Goal: Task Accomplishment & Management: Use online tool/utility

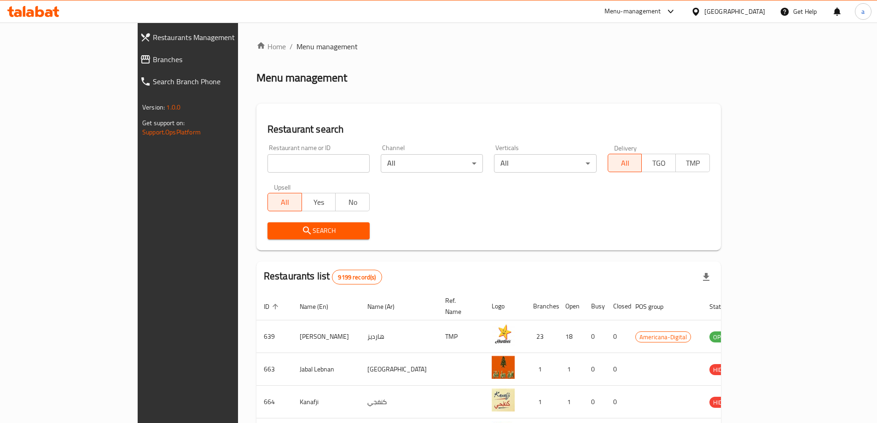
click at [752, 12] on div "[GEOGRAPHIC_DATA]" at bounding box center [734, 11] width 61 height 10
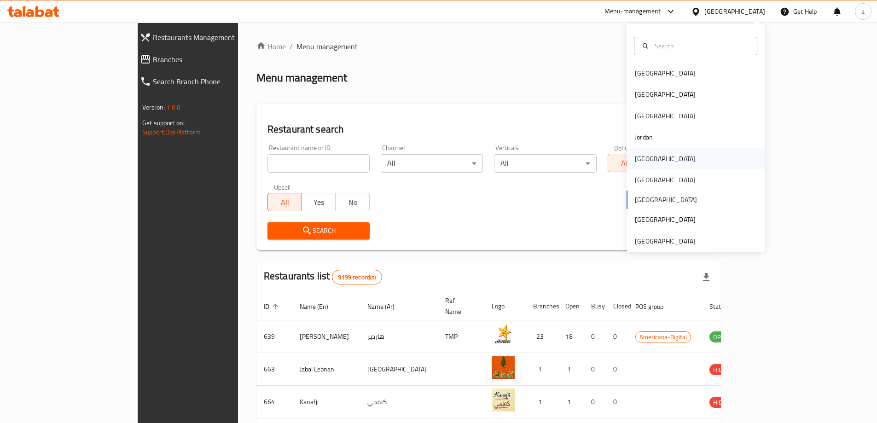
click at [663, 162] on div "[GEOGRAPHIC_DATA]" at bounding box center [695, 158] width 138 height 21
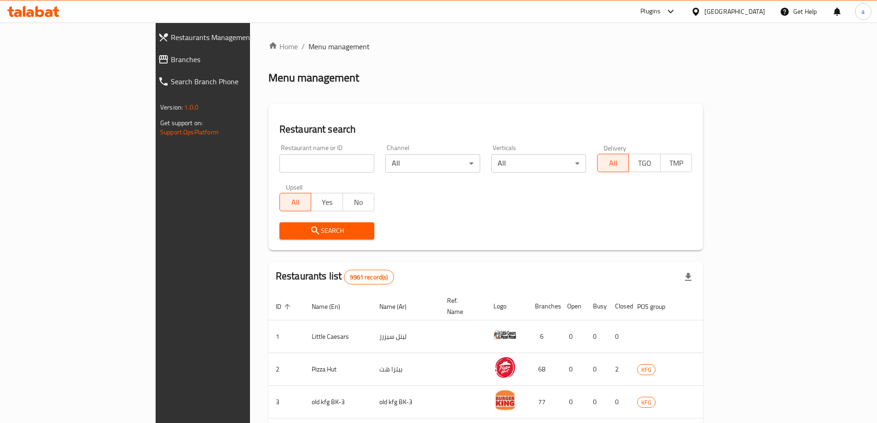
click at [171, 58] on span "Branches" at bounding box center [233, 59] width 124 height 11
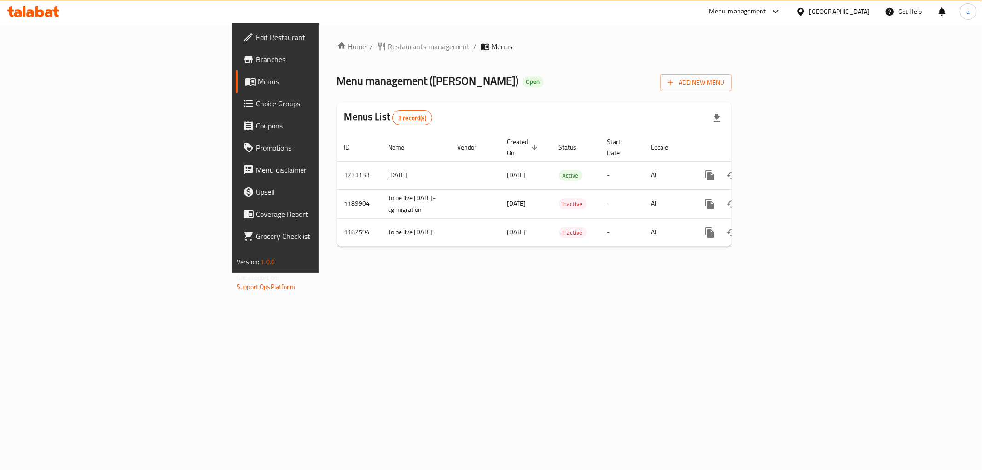
click at [256, 62] on span "Branches" at bounding box center [322, 59] width 133 height 11
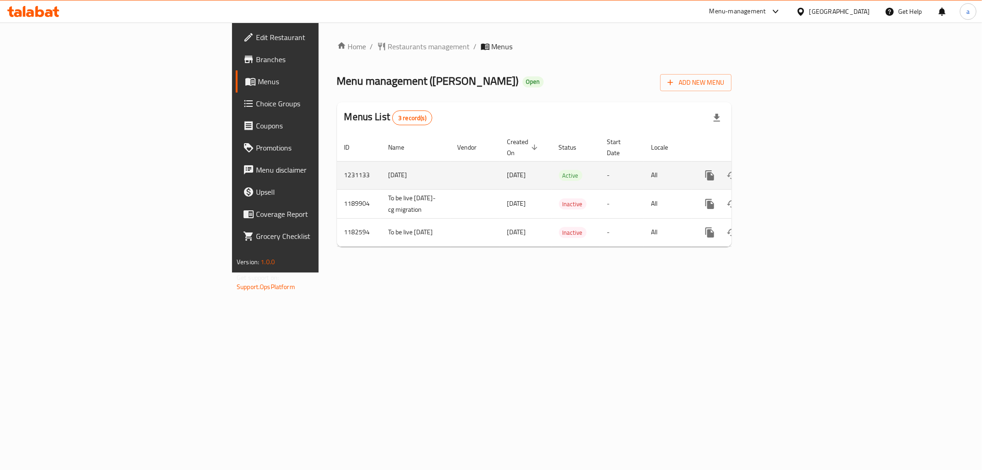
click at [781, 170] on icon "enhanced table" at bounding box center [775, 175] width 11 height 11
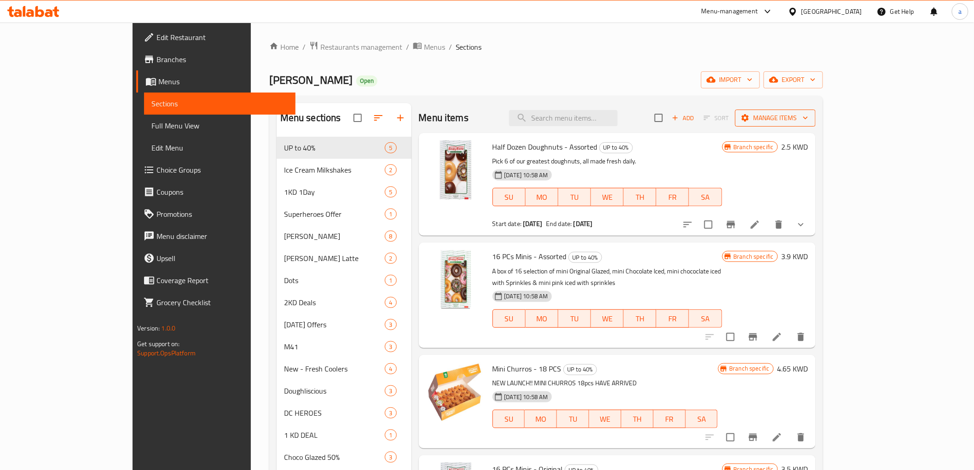
click at [808, 114] on span "Manage items" at bounding box center [775, 118] width 66 height 12
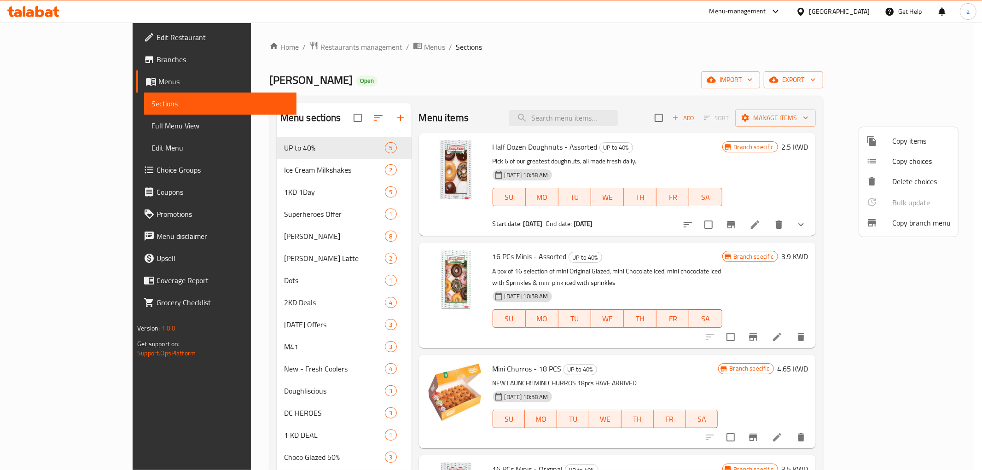
click at [891, 226] on div at bounding box center [879, 222] width 26 height 11
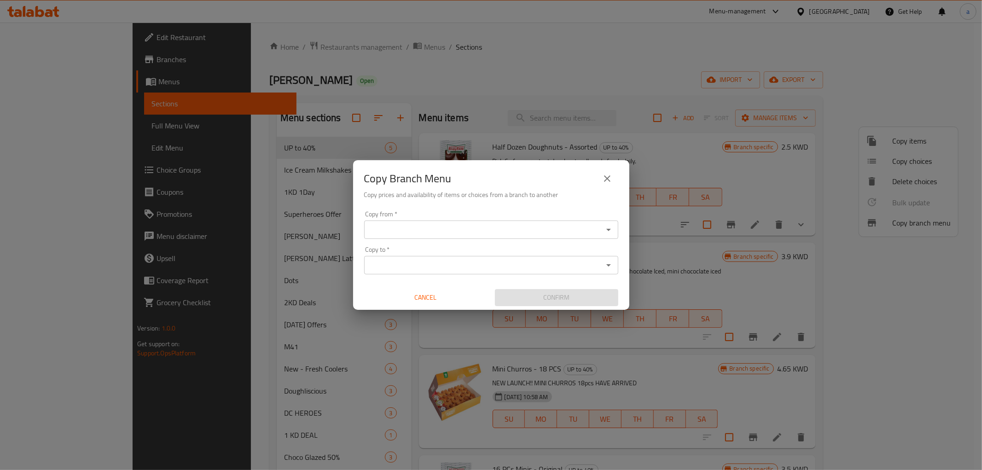
click at [421, 236] on div "Copy from *" at bounding box center [491, 229] width 254 height 18
click at [613, 227] on icon "Open" at bounding box center [608, 229] width 11 height 11
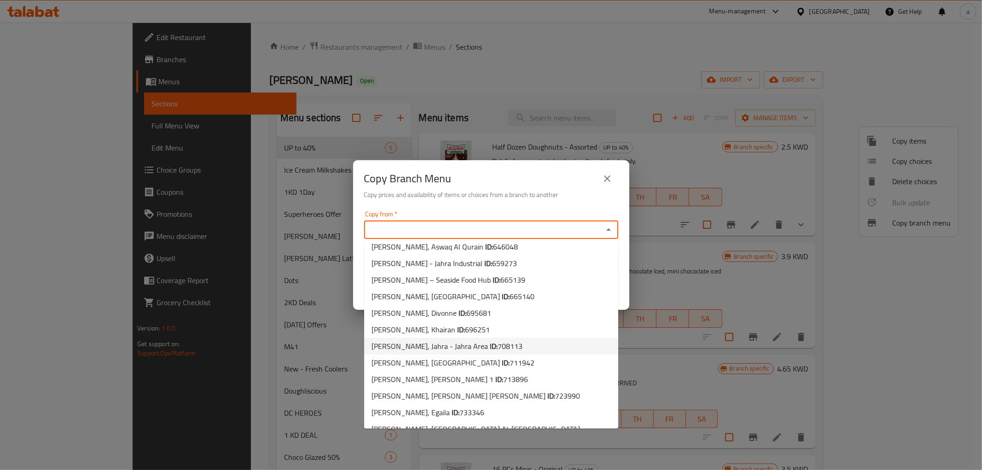
scroll to position [631, 0]
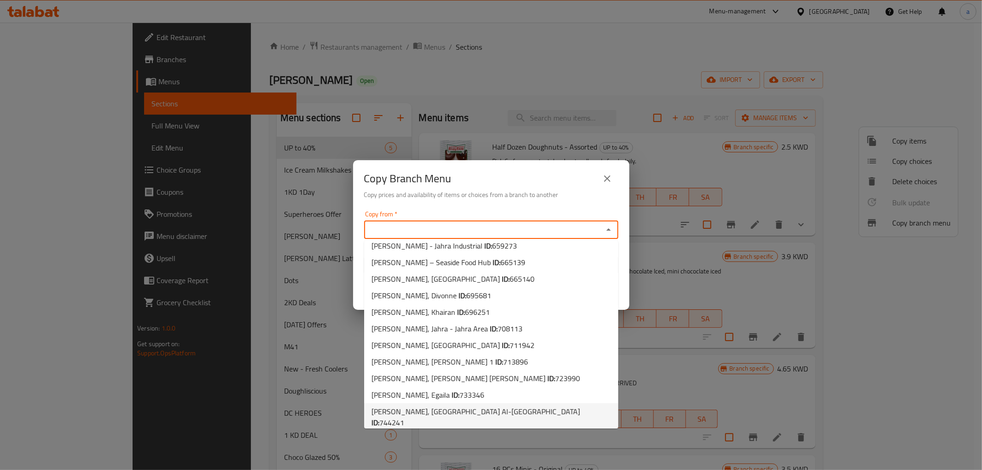
click at [404, 416] on span "744241" at bounding box center [391, 423] width 25 height 14
type input "Krispy Kreme, Sabah Al-Salem"
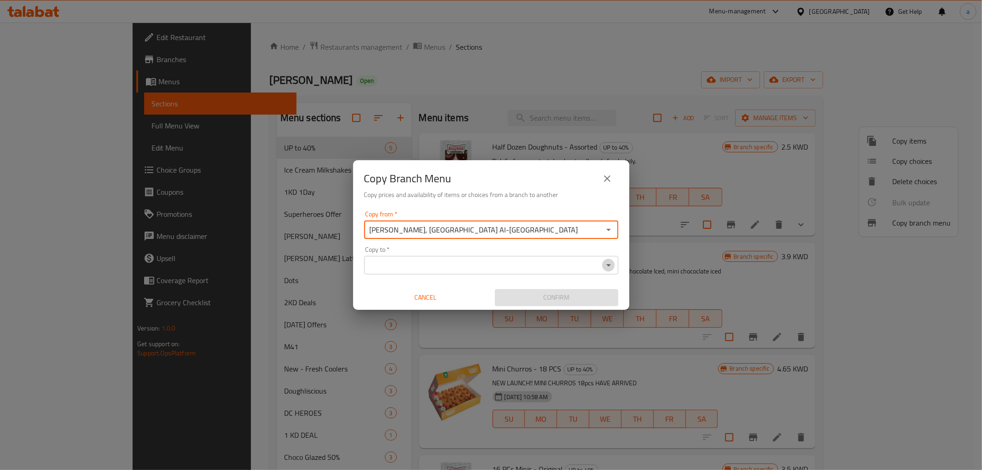
click at [608, 266] on icon "Open" at bounding box center [608, 265] width 11 height 11
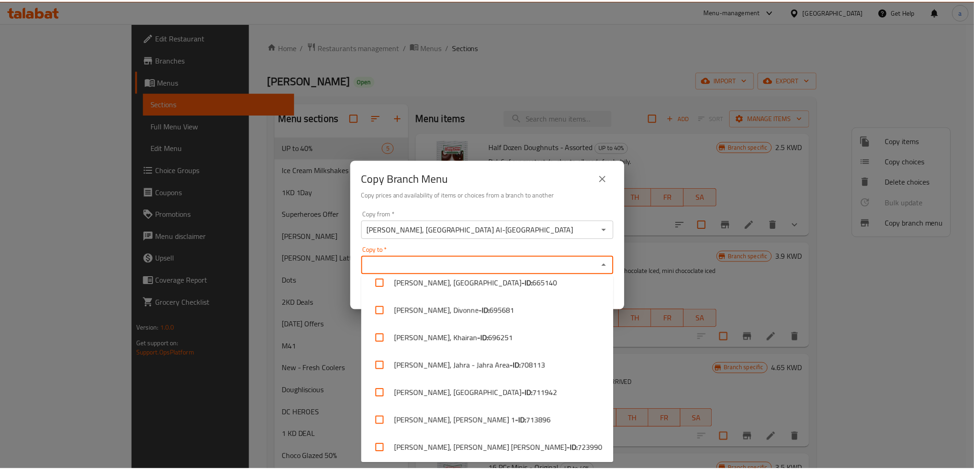
scroll to position [1171, 0]
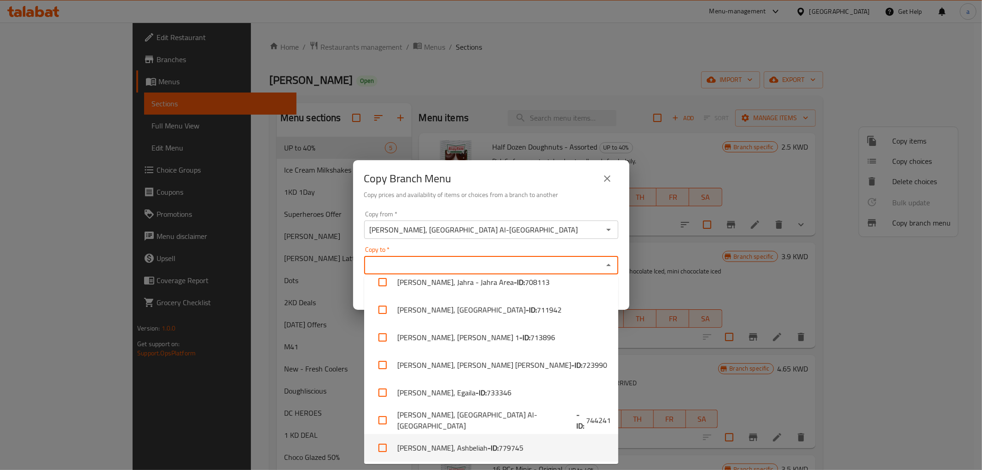
click at [383, 447] on input "checkbox" at bounding box center [382, 448] width 22 height 22
checkbox input "true"
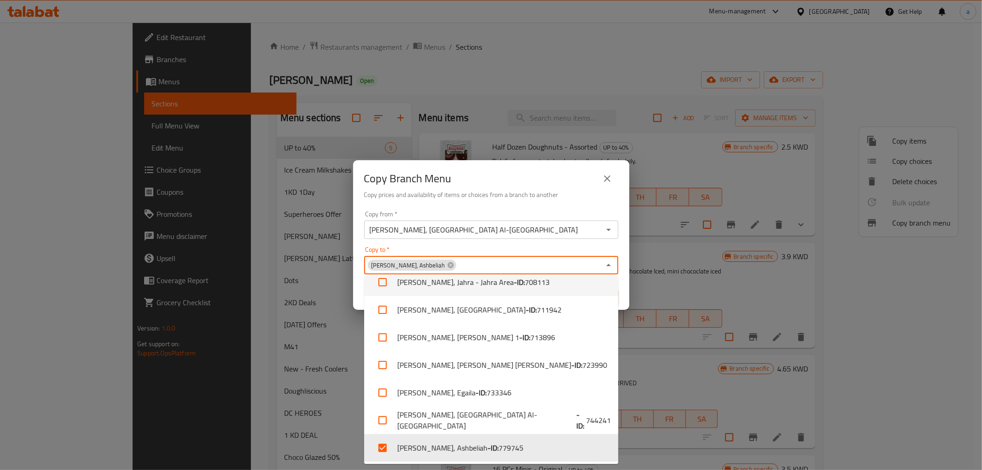
click at [555, 250] on div "Copy to   * Krispy Kreme, Ashbeliah Copy to *" at bounding box center [491, 260] width 254 height 28
click at [609, 242] on div "Copy from   * Krispy Kreme, Sabah Al-Salem Copy from * Copy to   * Krispy Kreme…" at bounding box center [491, 258] width 276 height 103
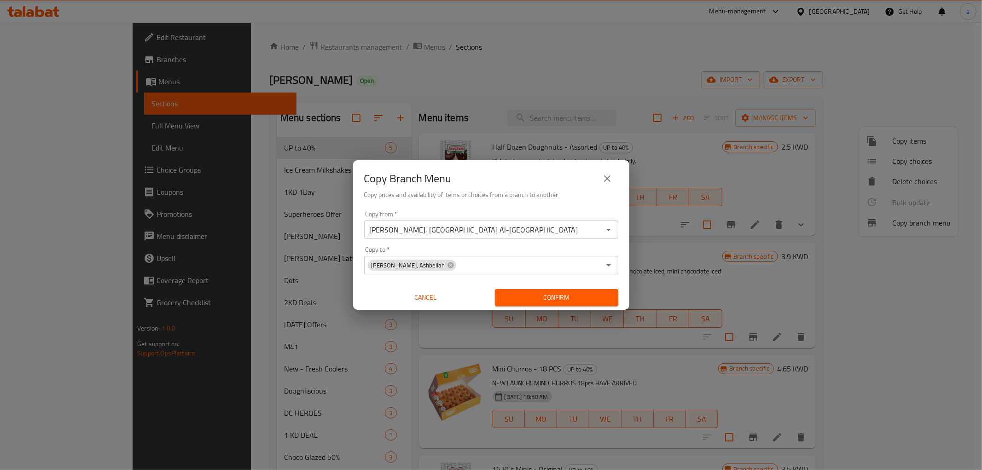
click at [581, 296] on span "Confirm" at bounding box center [556, 298] width 109 height 12
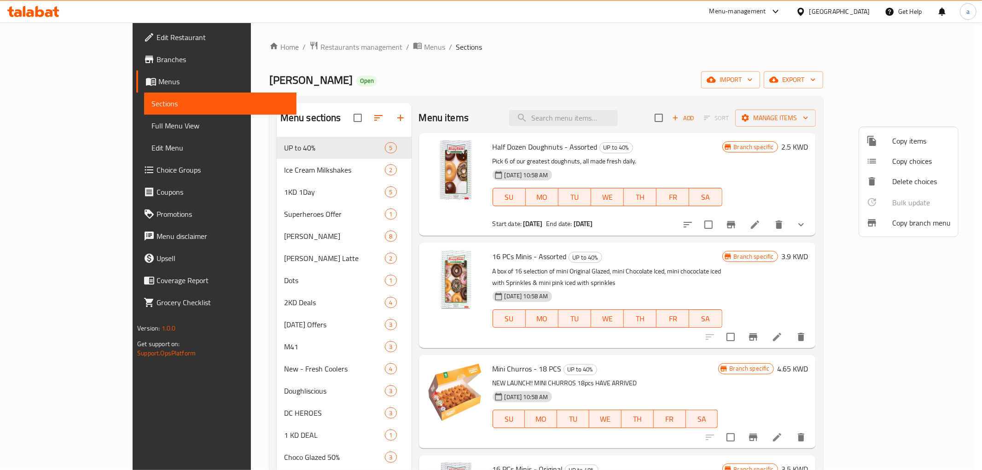
click at [769, 66] on div at bounding box center [491, 235] width 982 height 470
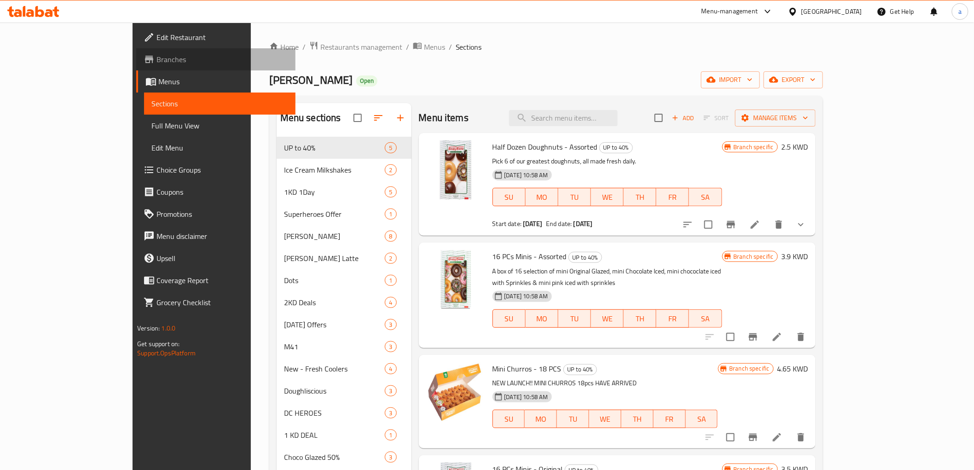
click at [156, 58] on span "Branches" at bounding box center [221, 59] width 131 height 11
